Goal: Use online tool/utility: Utilize a website feature to perform a specific function

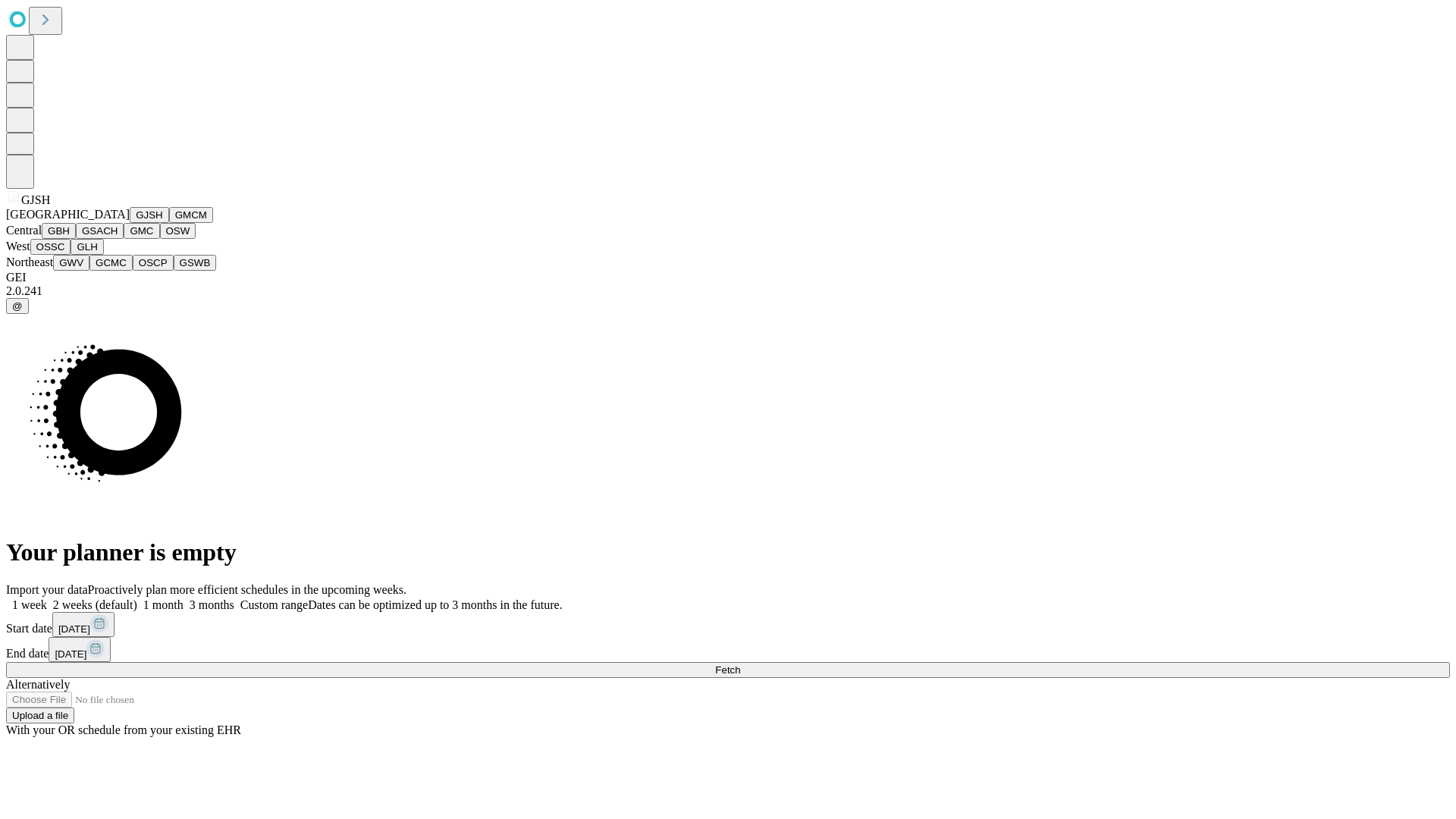
click at [130, 223] on button "GJSH" at bounding box center [150, 214] width 40 height 16
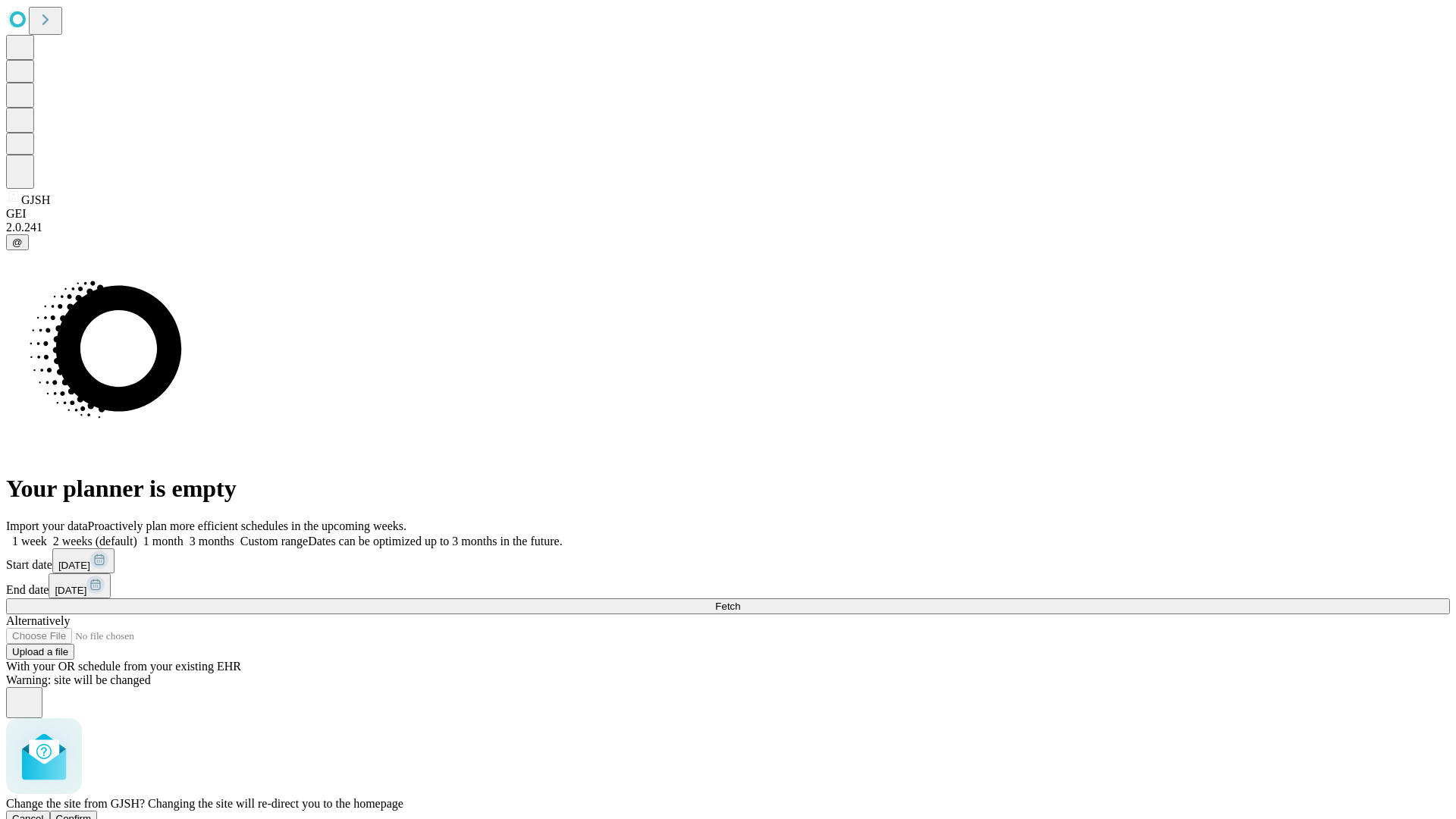
click at [92, 813] on span "Confirm" at bounding box center [74, 819] width 36 height 11
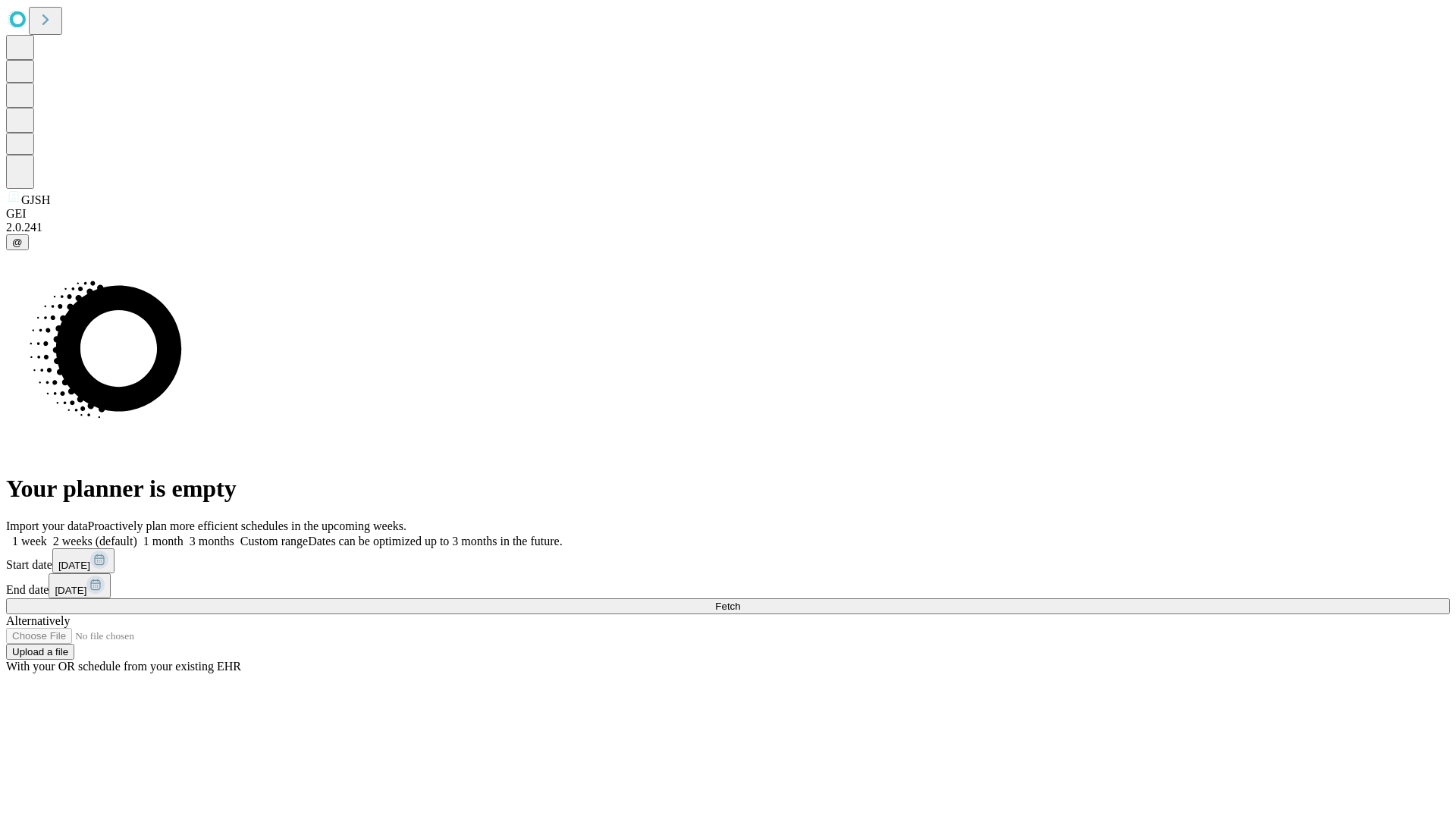
click at [183, 534] on label "1 month" at bounding box center [160, 541] width 46 height 13
click at [740, 601] on span "Fetch" at bounding box center [728, 606] width 25 height 11
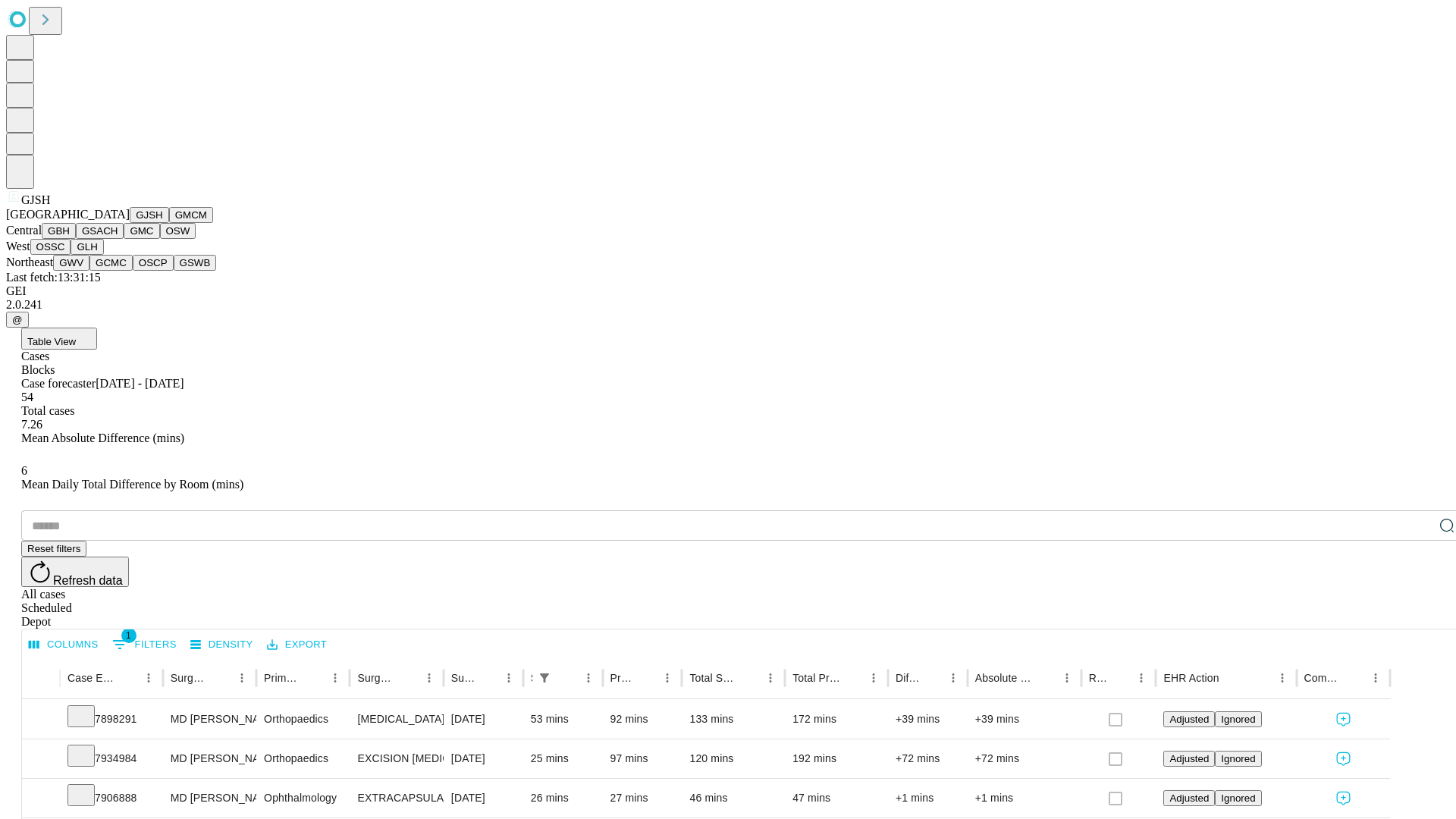
click at [169, 223] on button "GMCM" at bounding box center [191, 214] width 44 height 16
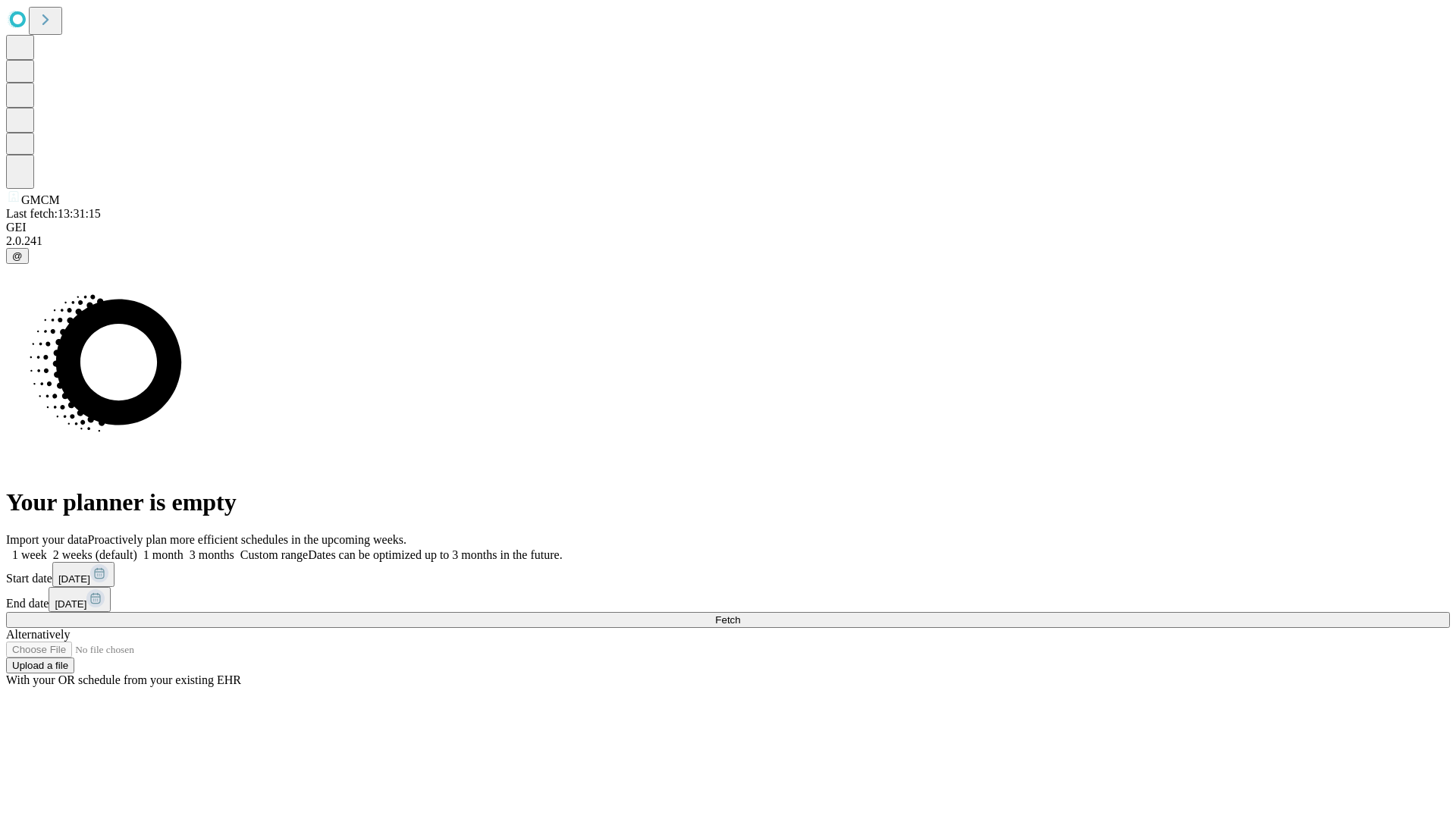
click at [183, 549] on label "1 month" at bounding box center [160, 555] width 46 height 13
click at [740, 614] on span "Fetch" at bounding box center [728, 620] width 25 height 11
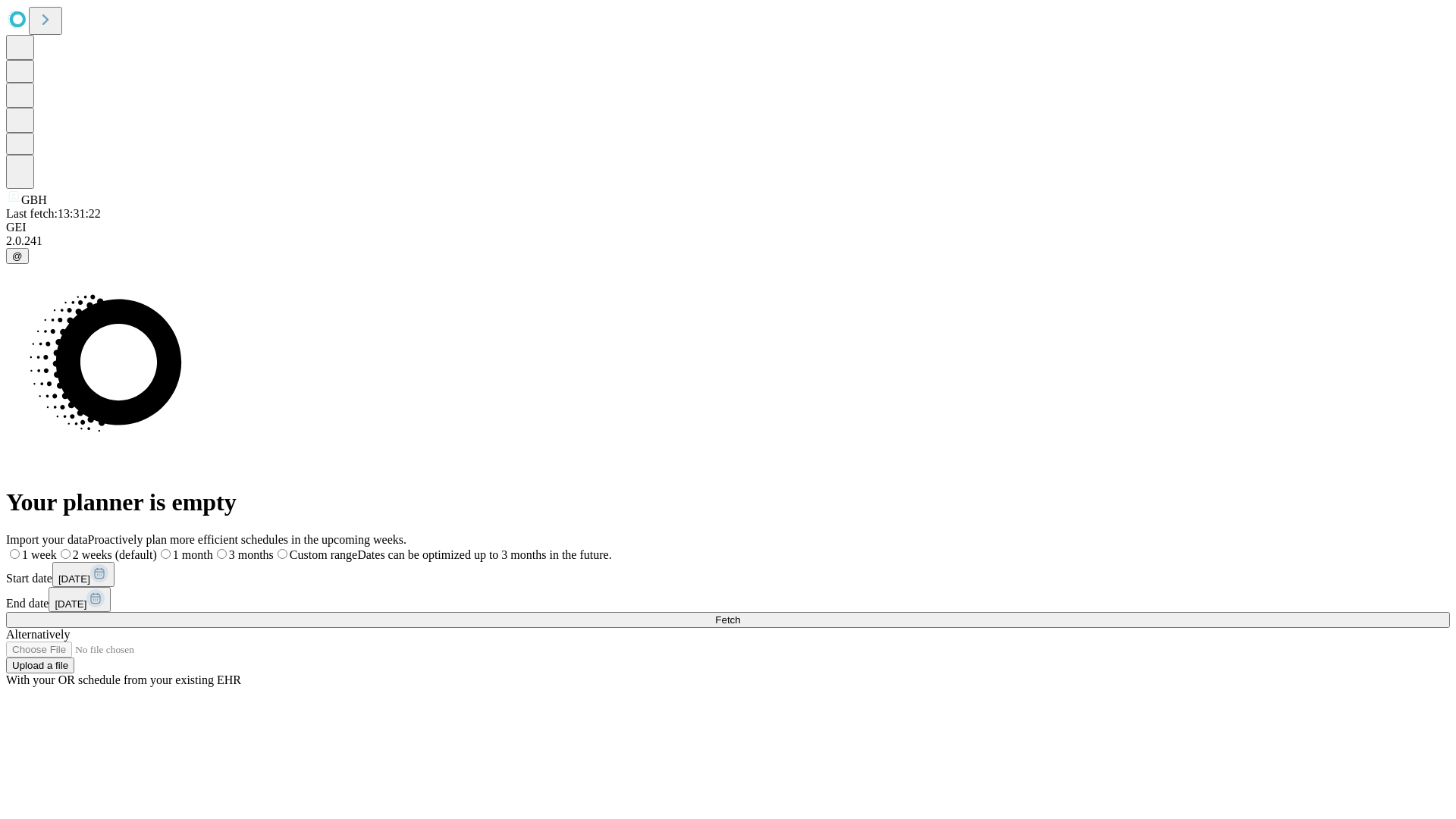
click at [213, 549] on label "1 month" at bounding box center [184, 555] width 56 height 13
click at [740, 614] on span "Fetch" at bounding box center [728, 620] width 25 height 11
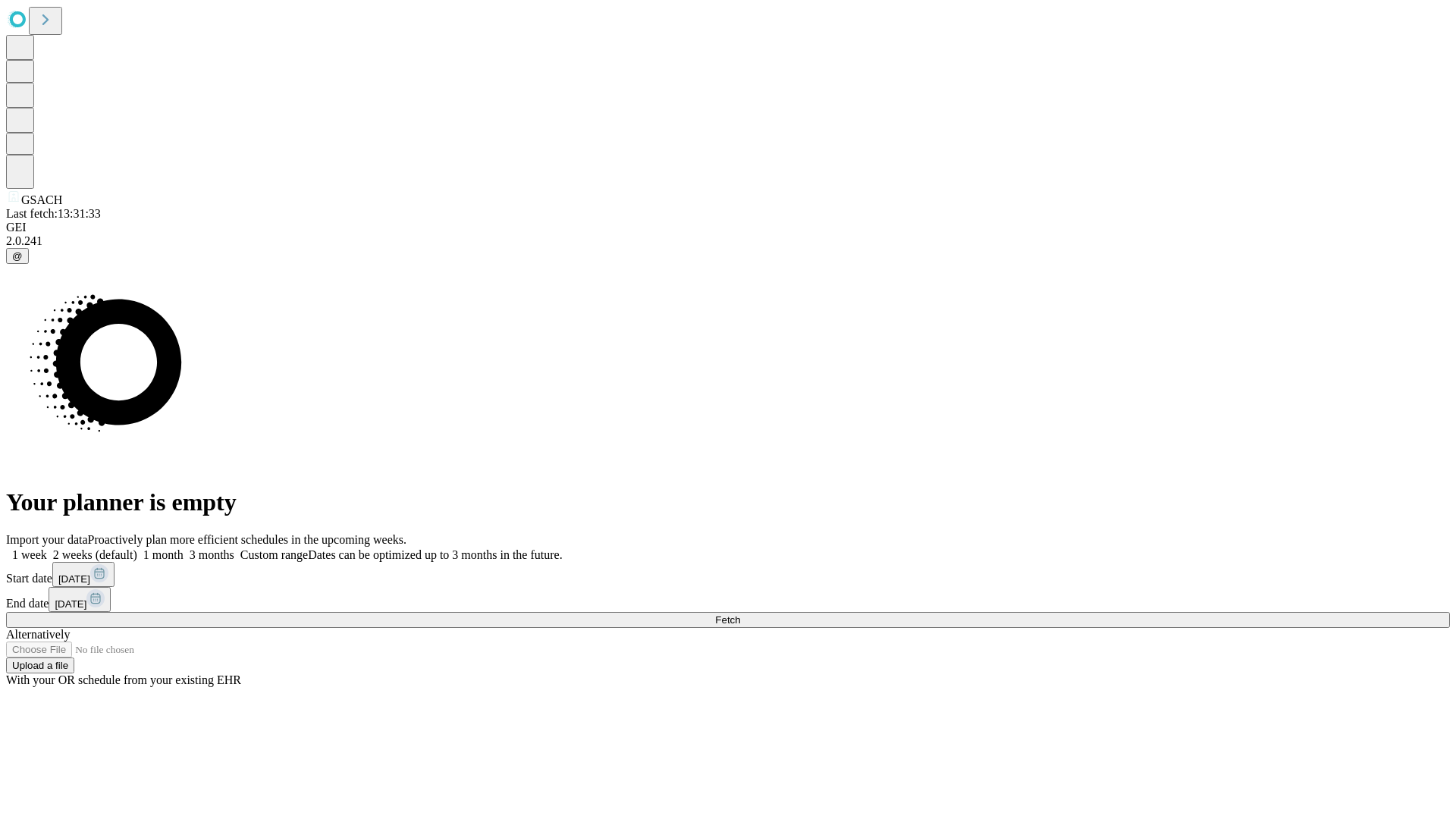
click at [183, 549] on label "1 month" at bounding box center [160, 555] width 46 height 13
click at [740, 614] on span "Fetch" at bounding box center [728, 620] width 25 height 11
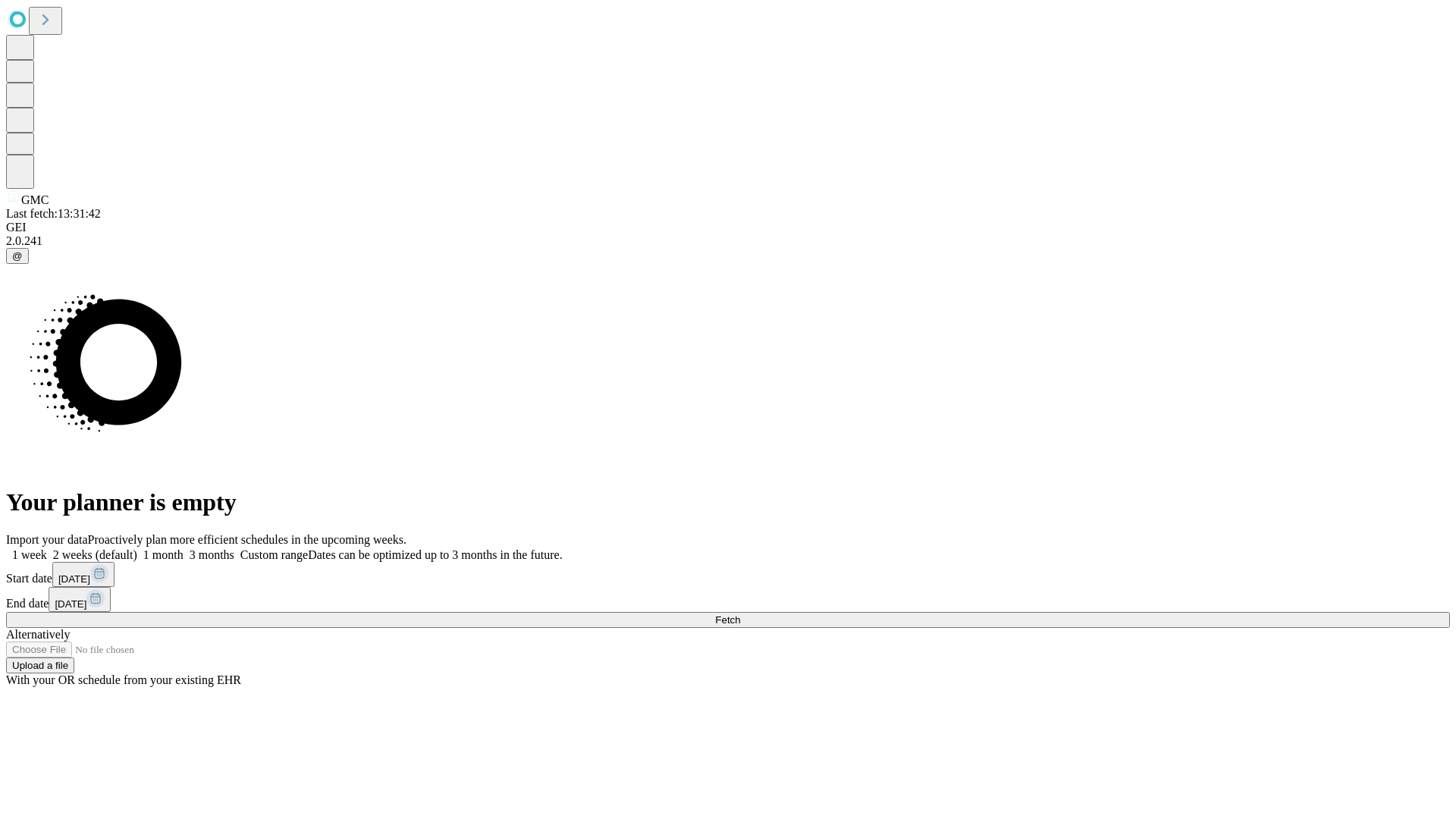
click at [183, 549] on label "1 month" at bounding box center [160, 555] width 46 height 13
click at [740, 614] on span "Fetch" at bounding box center [728, 620] width 25 height 11
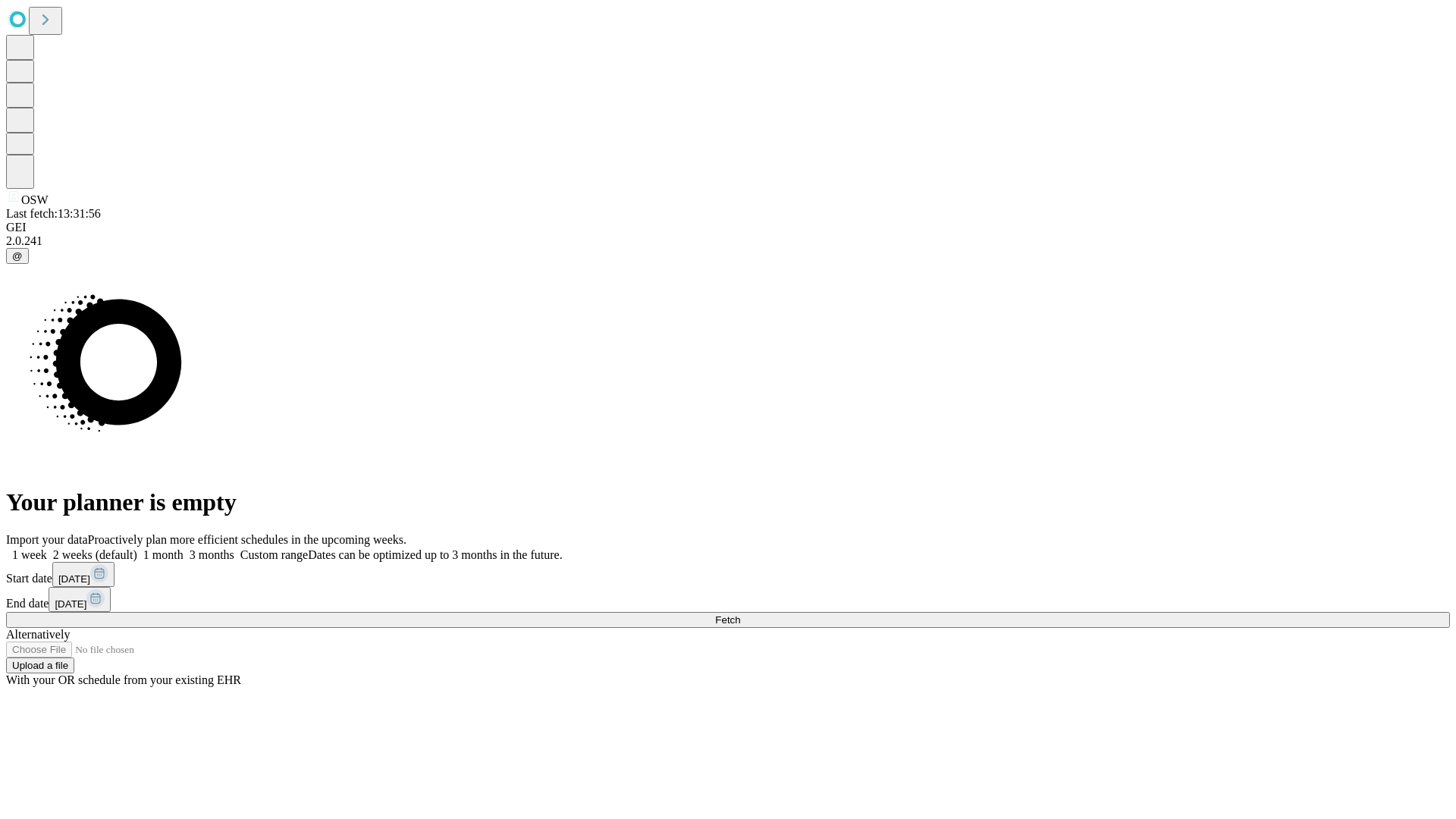
click at [183, 549] on label "1 month" at bounding box center [160, 555] width 46 height 13
click at [740, 614] on span "Fetch" at bounding box center [728, 620] width 25 height 11
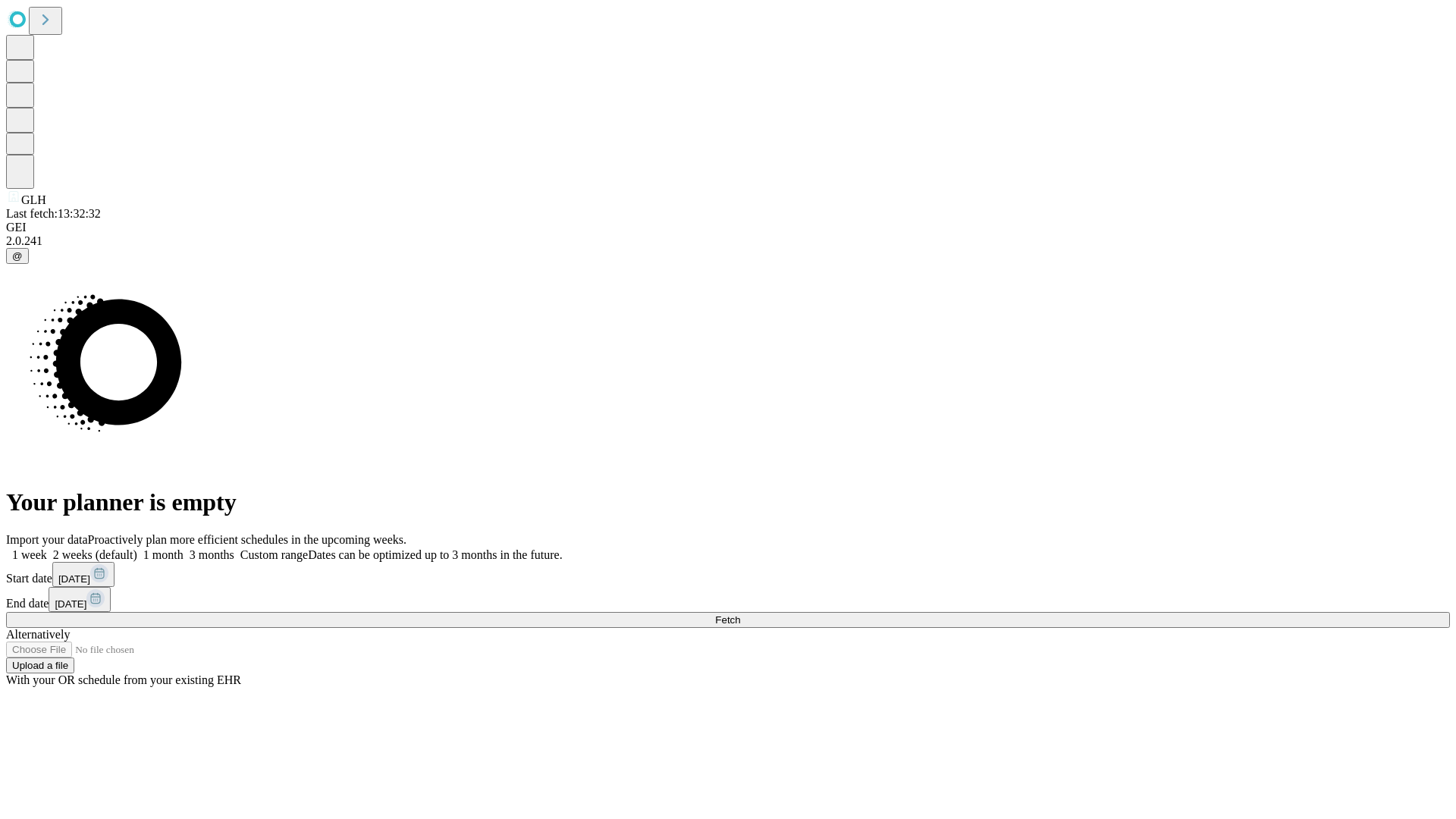
click at [183, 549] on label "1 month" at bounding box center [160, 555] width 46 height 13
click at [740, 614] on span "Fetch" at bounding box center [728, 620] width 25 height 11
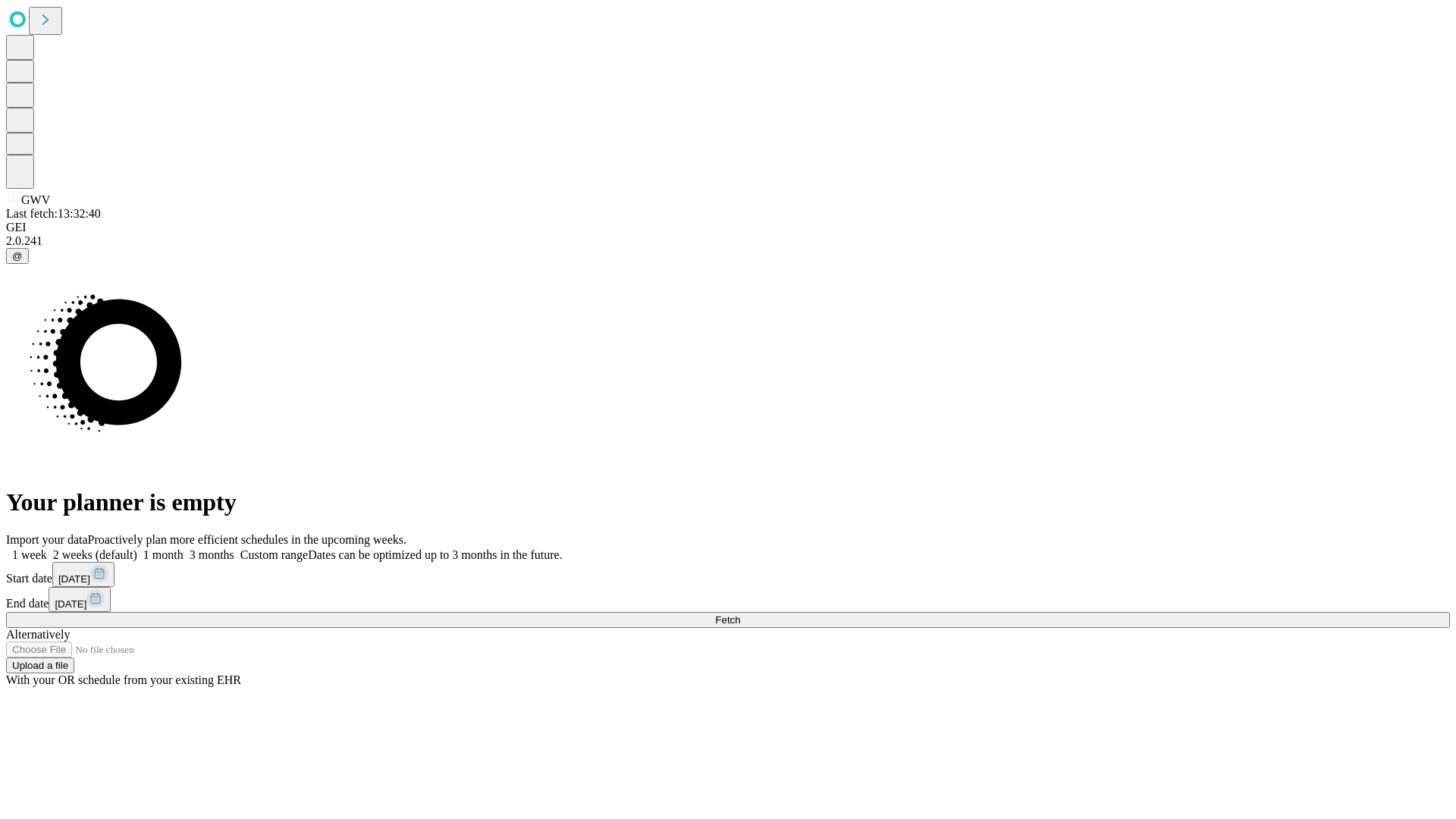
click at [740, 614] on span "Fetch" at bounding box center [728, 620] width 25 height 11
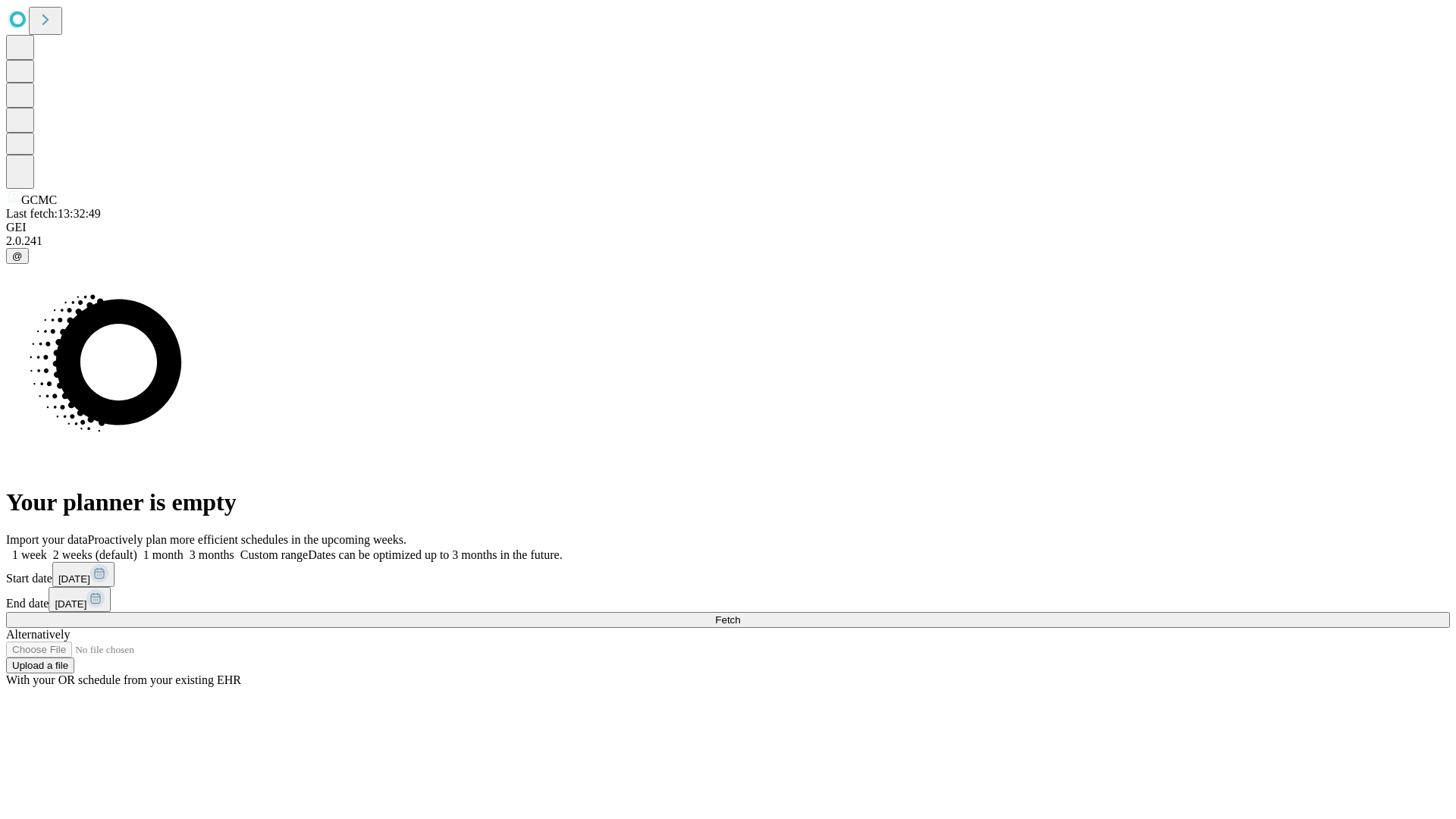
click at [183, 549] on label "1 month" at bounding box center [160, 555] width 46 height 13
click at [740, 614] on span "Fetch" at bounding box center [728, 620] width 25 height 11
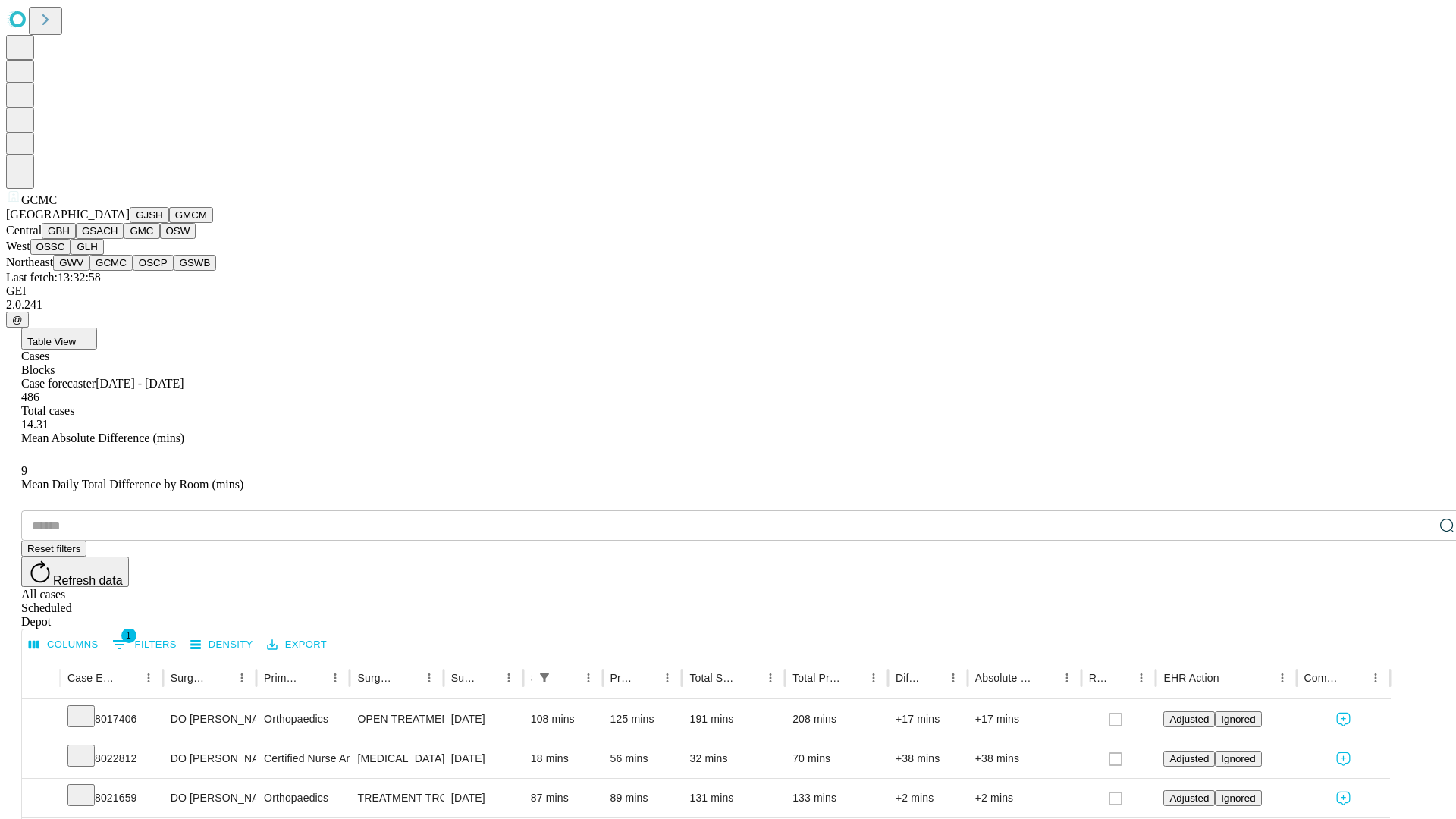
click at [133, 270] on button "OSCP" at bounding box center [153, 263] width 41 height 16
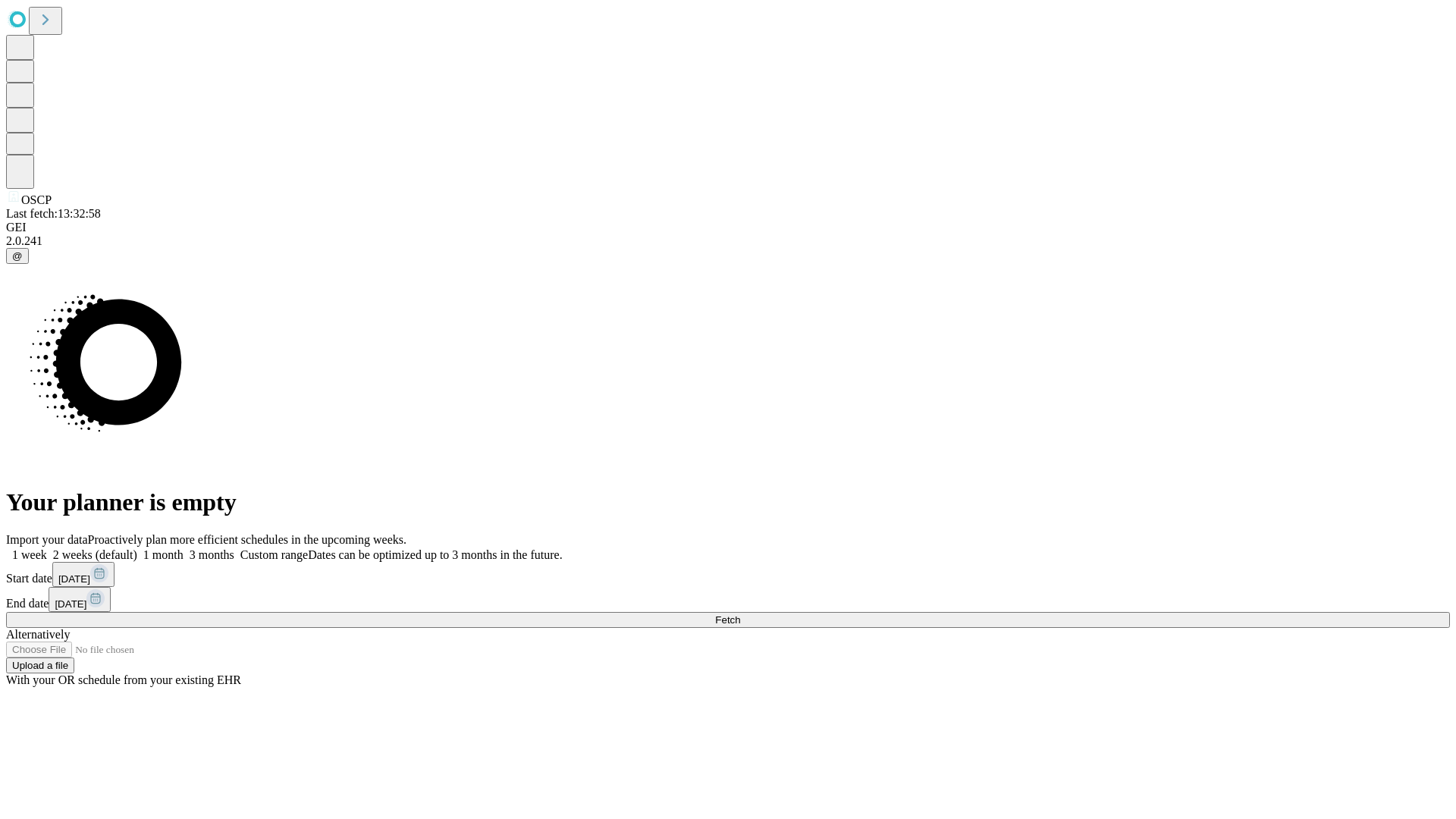
click at [740, 614] on span "Fetch" at bounding box center [728, 620] width 25 height 11
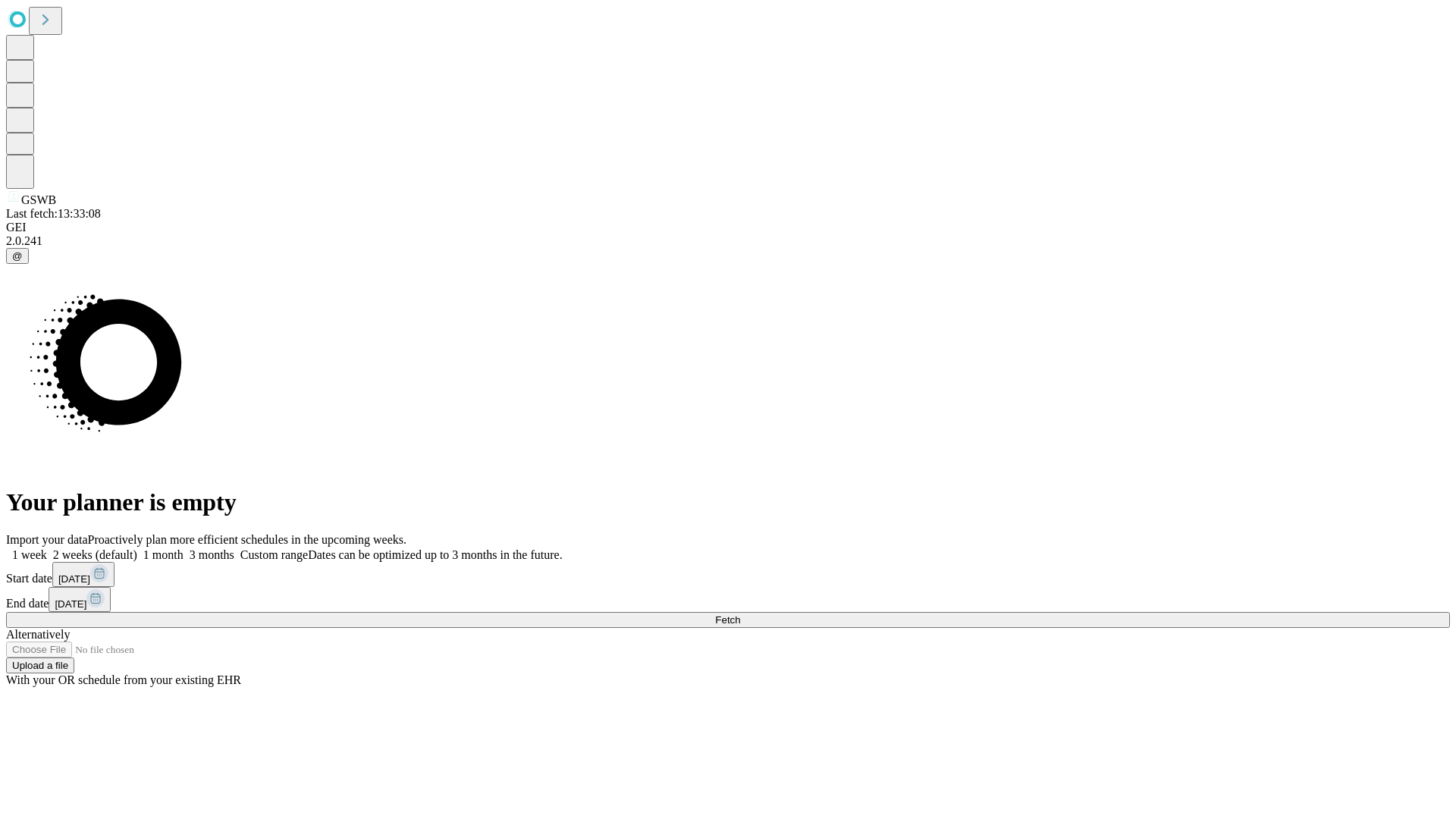
click at [183, 549] on label "1 month" at bounding box center [160, 555] width 46 height 13
click at [740, 614] on span "Fetch" at bounding box center [728, 620] width 25 height 11
